Goal: Task Accomplishment & Management: Use online tool/utility

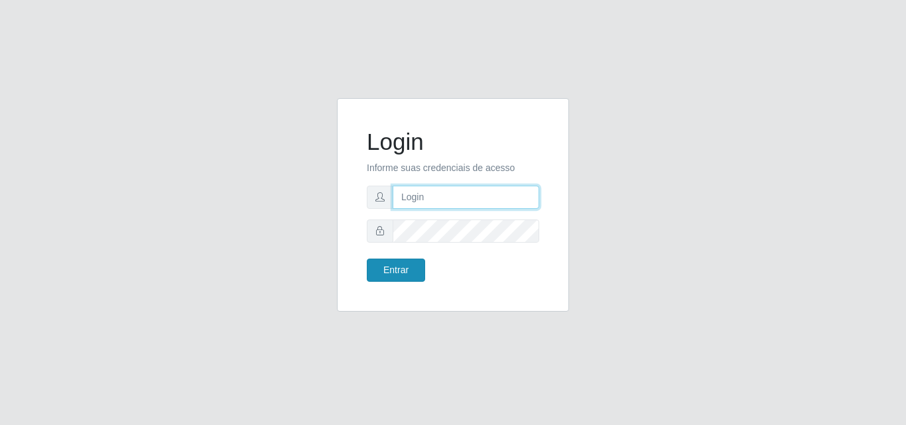
type input "[EMAIL_ADDRESS][DOMAIN_NAME]"
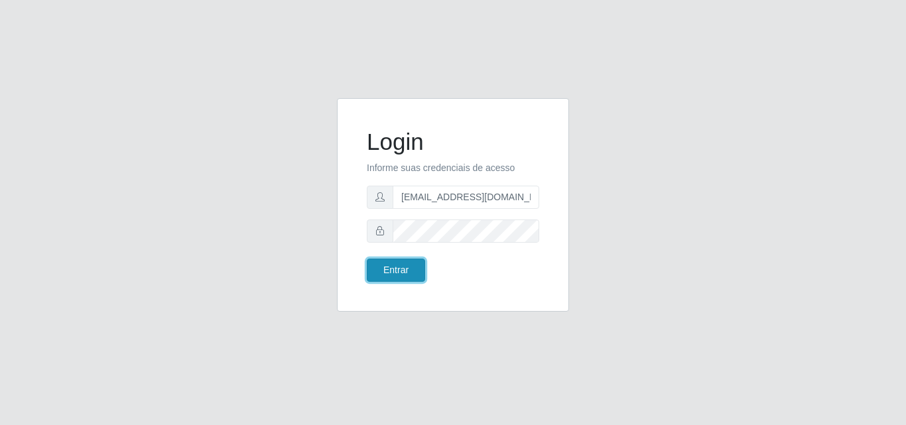
click at [391, 268] on button "Entrar" at bounding box center [396, 270] width 58 height 23
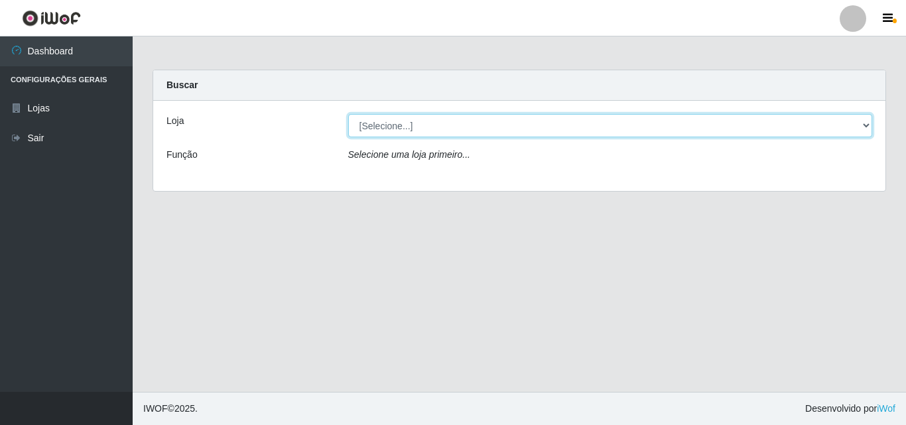
click at [869, 119] on select "[Selecione...] Hiper Queiroz - [GEOGRAPHIC_DATA]" at bounding box center [610, 125] width 525 height 23
select select "514"
click at [348, 114] on select "[Selecione...] Hiper Queiroz - [GEOGRAPHIC_DATA]" at bounding box center [610, 125] width 525 height 23
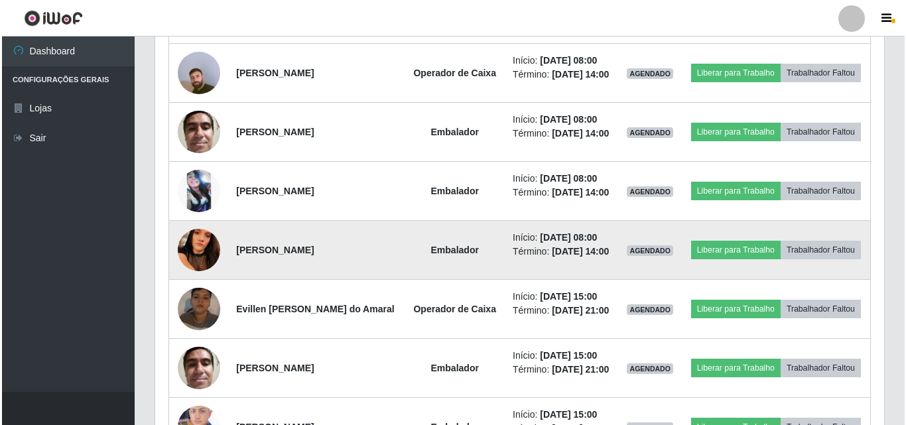
scroll to position [531, 0]
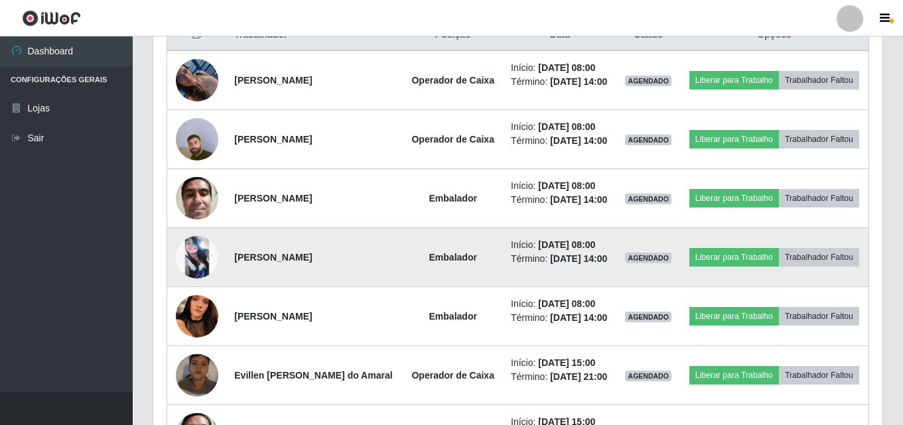
click at [192, 263] on img at bounding box center [197, 257] width 42 height 42
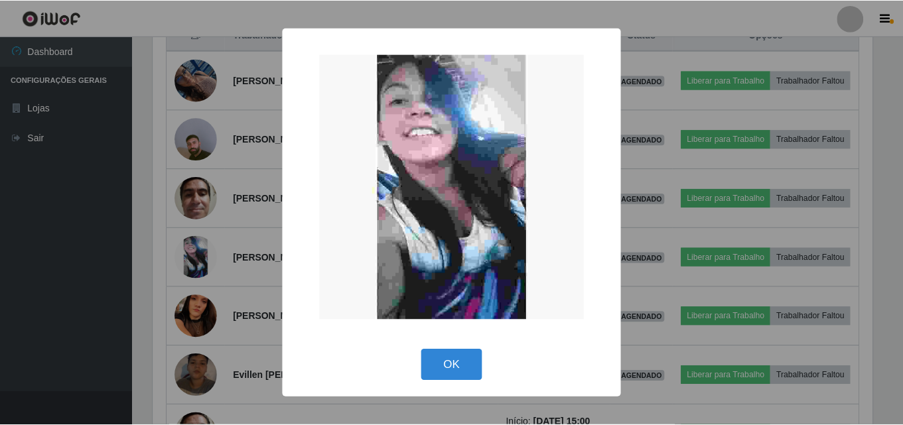
scroll to position [275, 722]
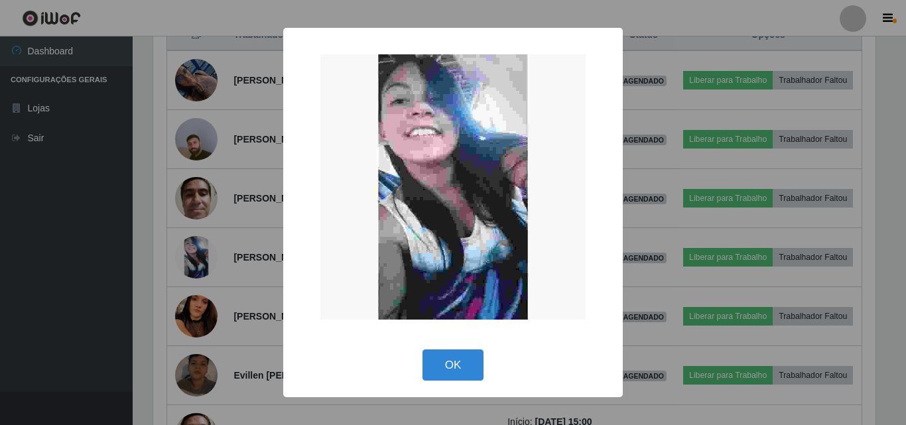
drag, startPoint x: 60, startPoint y: 240, endPoint x: 120, endPoint y: 243, distance: 59.7
click at [61, 240] on div "× OK Cancel" at bounding box center [453, 212] width 906 height 425
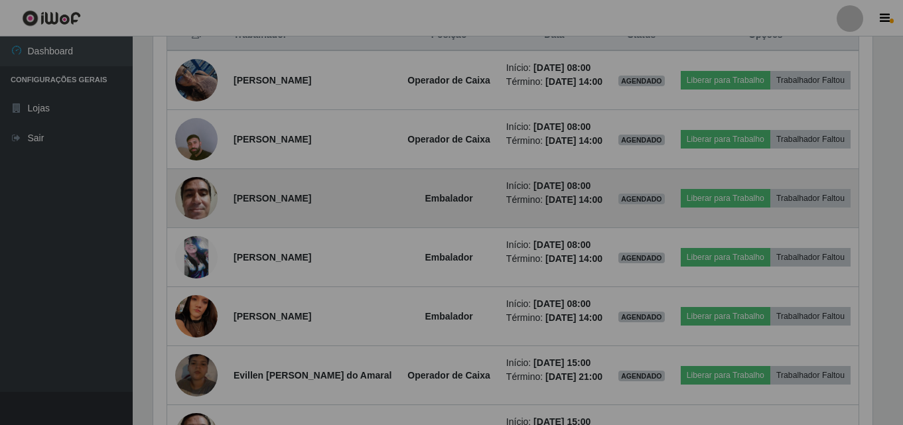
scroll to position [275, 729]
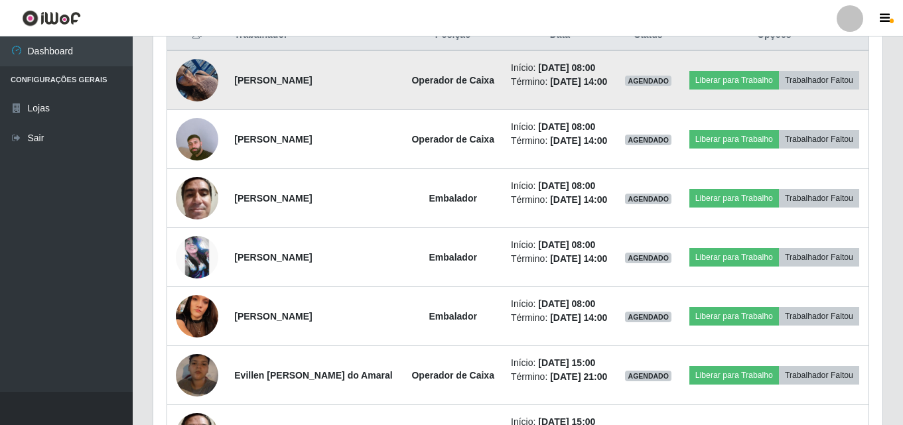
click at [198, 76] on img at bounding box center [197, 80] width 42 height 56
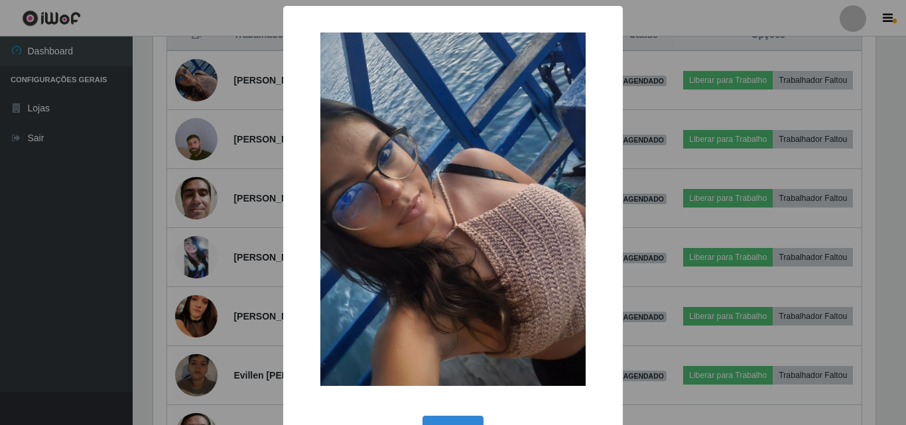
click at [89, 156] on div "× OK Cancel" at bounding box center [453, 212] width 906 height 425
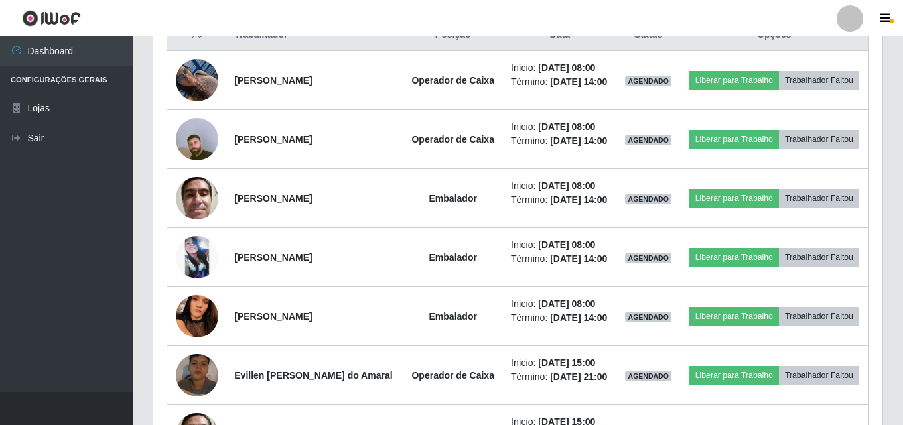
scroll to position [275, 729]
